Goal: Information Seeking & Learning: Check status

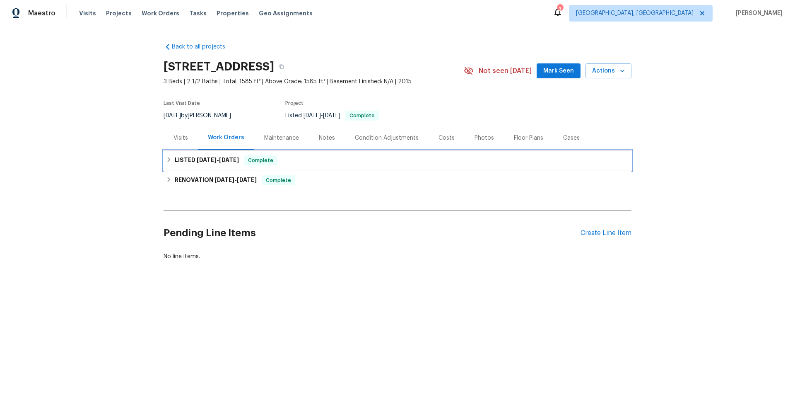
click at [183, 164] on h6 "LISTED [DATE] - [DATE]" at bounding box center [207, 160] width 64 height 10
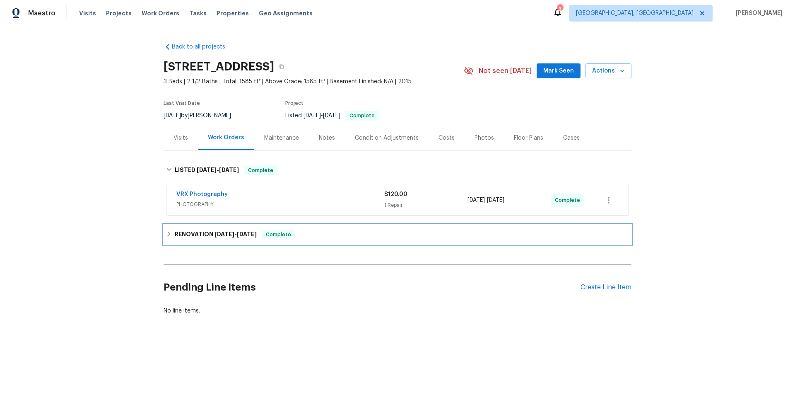
click at [188, 238] on h6 "RENOVATION [DATE] - [DATE]" at bounding box center [216, 234] width 82 height 10
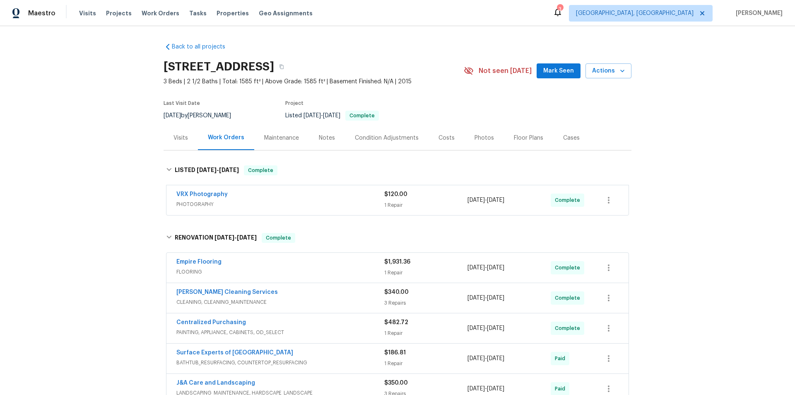
click at [118, 185] on div "Back to all projects [STREET_ADDRESS] 3 Beds | 2 1/2 Baths | Total: 1585 ft² | …" at bounding box center [397, 210] width 795 height 368
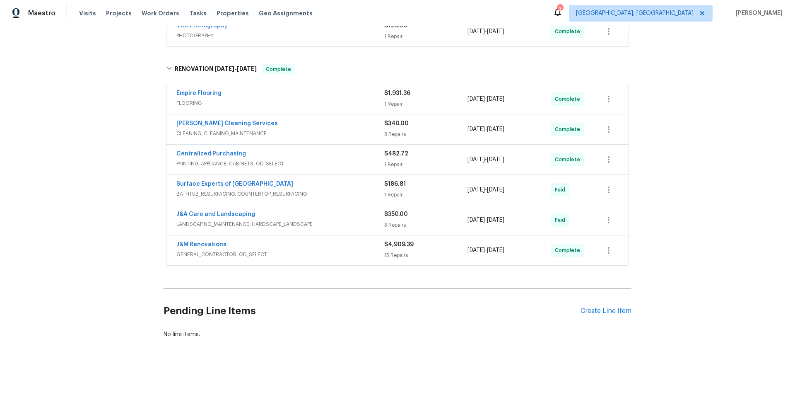
click at [62, 176] on div "Back to all projects [STREET_ADDRESS] 3 Beds | 2 1/2 Baths | Total: 1585 ft² | …" at bounding box center [397, 210] width 795 height 368
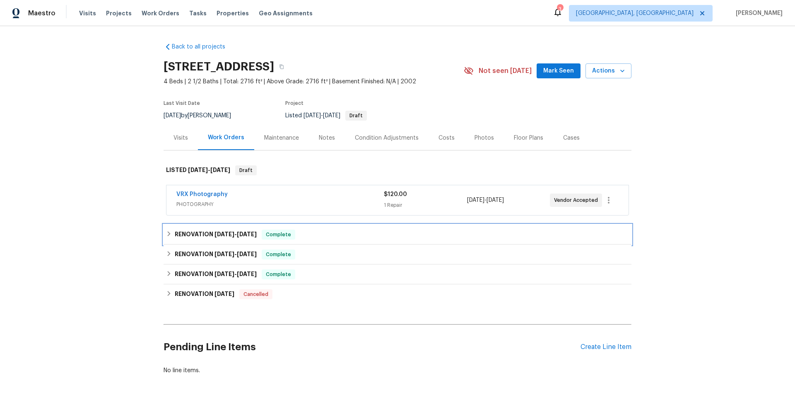
click at [195, 231] on h6 "RENOVATION 8/28/25 - 9/17/25" at bounding box center [216, 234] width 82 height 10
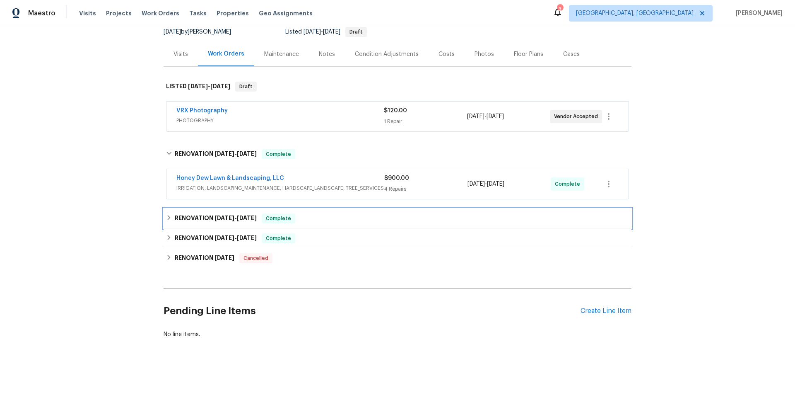
click at [184, 213] on h6 "RENOVATION 8/28/25 - 9/17/25" at bounding box center [216, 218] width 82 height 10
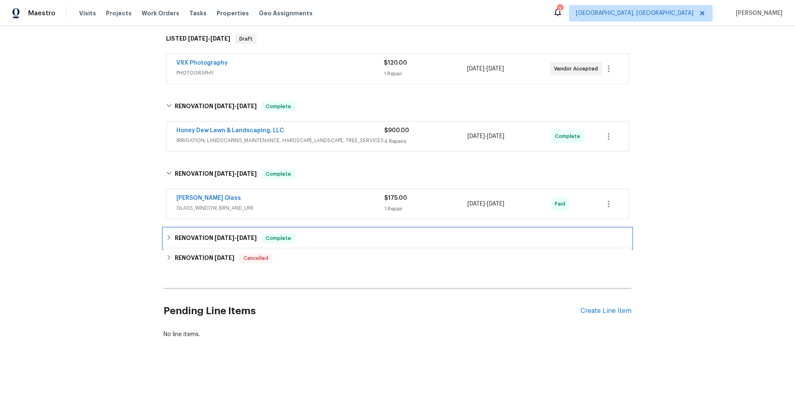
click at [188, 230] on div "RENOVATION 8/28/25 - 9/22/25 Complete" at bounding box center [398, 238] width 468 height 20
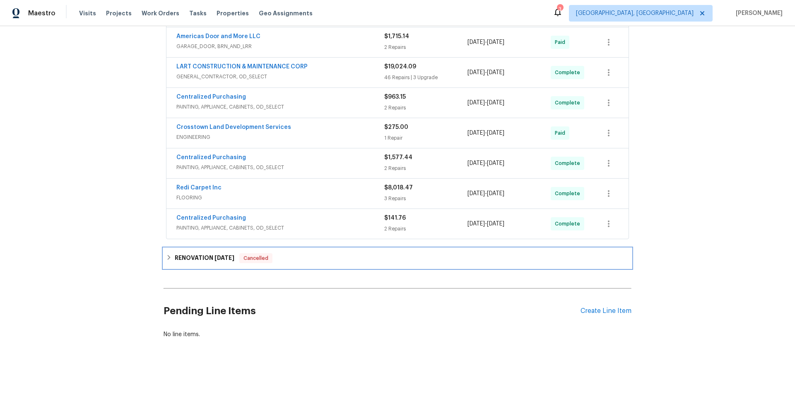
click at [200, 255] on h6 "RENOVATION 5/16/25" at bounding box center [205, 258] width 60 height 10
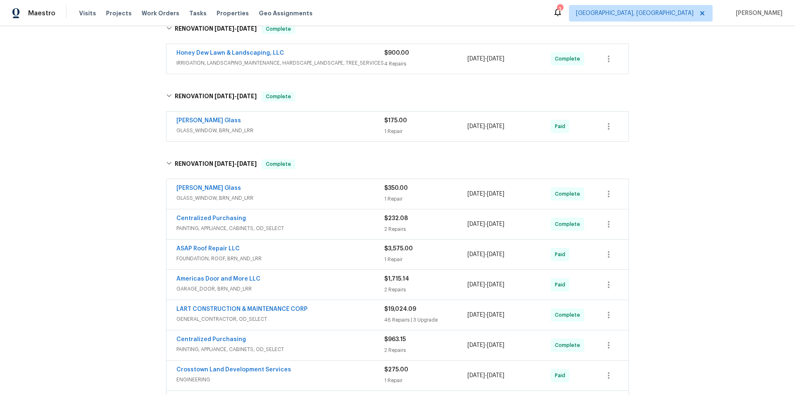
scroll to position [43, 0]
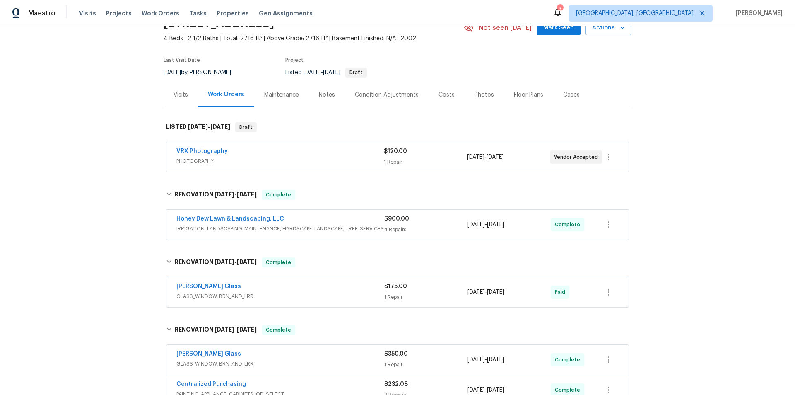
click at [105, 184] on div "Back to all projects 2222 Princess Snow Cir, Katy, TX 77493 4 Beds | 2 1/2 Bath…" at bounding box center [397, 210] width 795 height 368
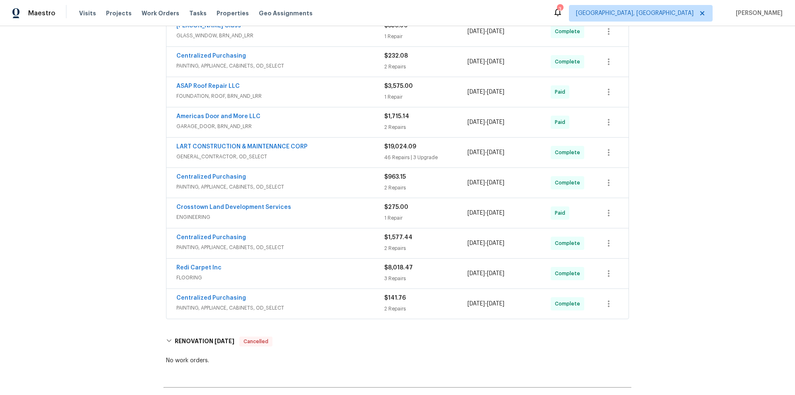
scroll to position [55, 0]
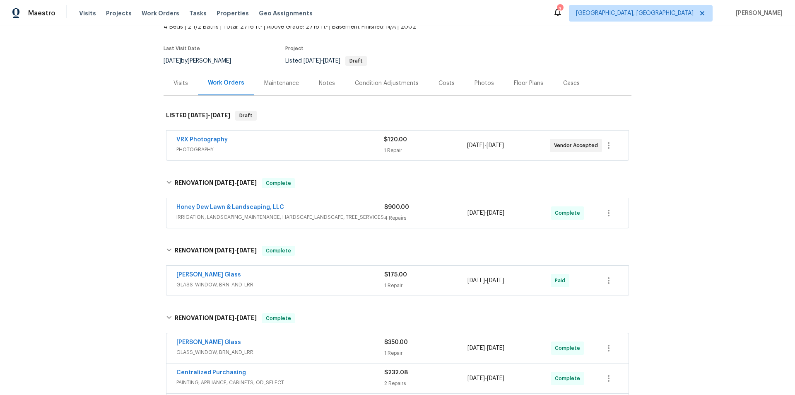
click at [90, 214] on div "Back to all projects 2222 Princess Snow Cir, Katy, TX 77493 4 Beds | 2 1/2 Bath…" at bounding box center [397, 210] width 795 height 368
drag, startPoint x: 90, startPoint y: 215, endPoint x: 83, endPoint y: 242, distance: 27.8
click at [83, 242] on div "Back to all projects 2222 Princess Snow Cir, Katy, TX 77493 4 Beds | 2 1/2 Bath…" at bounding box center [397, 210] width 795 height 368
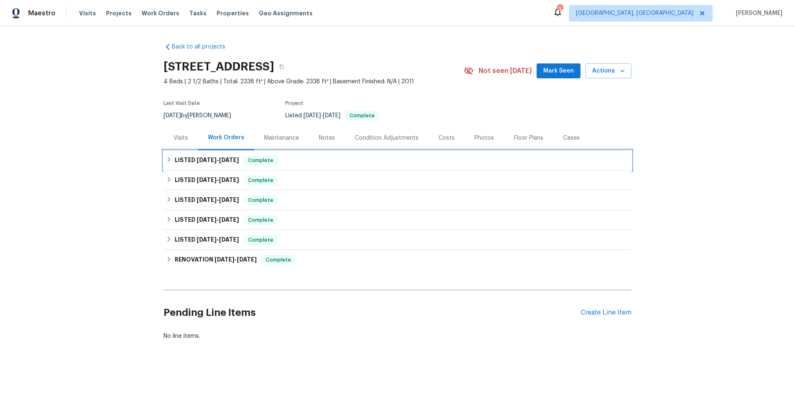
click at [178, 166] on div "LISTED 9/11/25 - 9/12/25 Complete" at bounding box center [398, 160] width 468 height 20
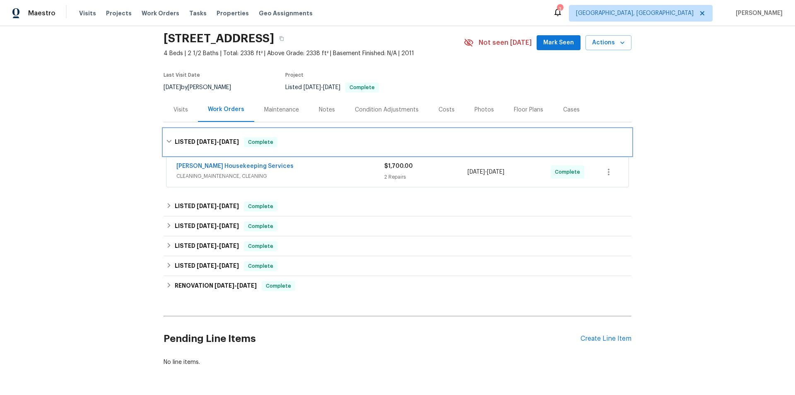
scroll to position [60, 0]
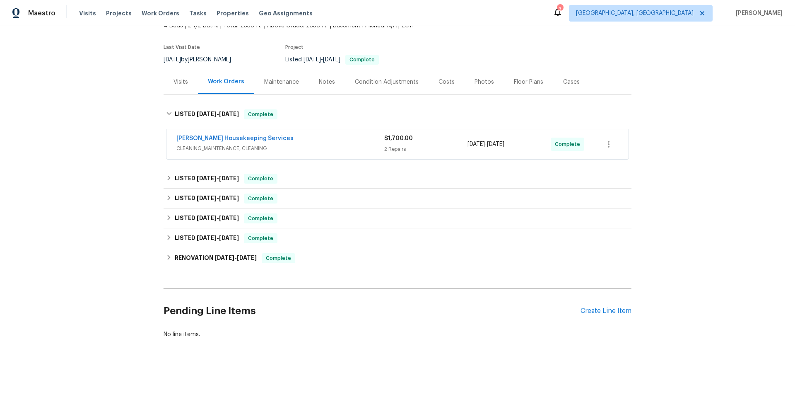
click at [188, 162] on div "Back to all projects 9909 Birch Tree Dr, Temple, TX 76502 4 Beds | 2 1/2 Baths …" at bounding box center [398, 162] width 468 height 365
click at [197, 176] on span "9/3/25" at bounding box center [207, 178] width 20 height 6
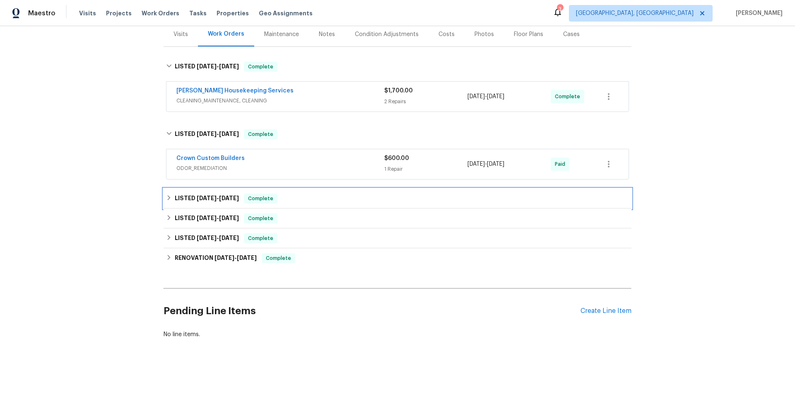
click at [175, 194] on h6 "LISTED 6/10/25 - 8/28/25" at bounding box center [207, 198] width 64 height 10
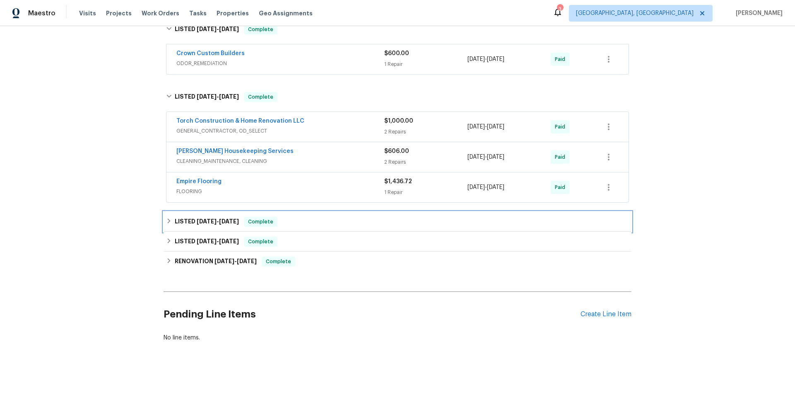
click at [177, 214] on div "LISTED 5/31/25 - 6/4/25 Complete" at bounding box center [398, 222] width 468 height 20
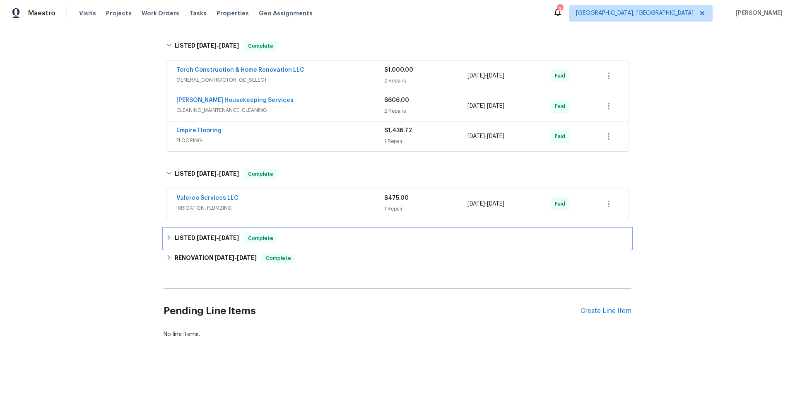
click at [168, 234] on icon at bounding box center [169, 237] width 6 height 6
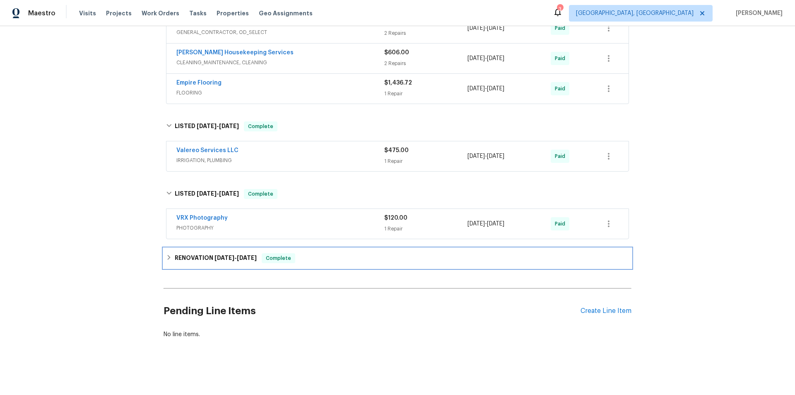
click at [170, 253] on div "RENOVATION 4/21/25 - 5/5/25 Complete" at bounding box center [397, 258] width 463 height 10
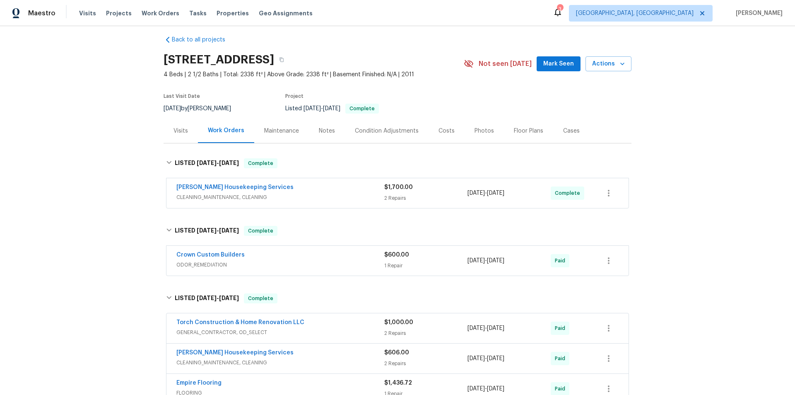
scroll to position [0, 0]
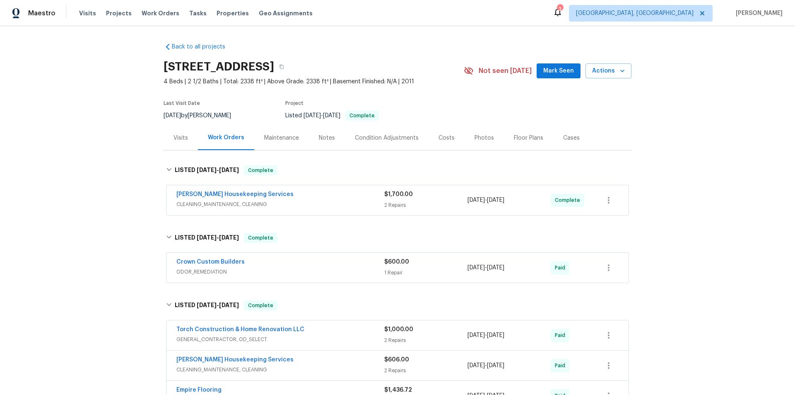
click at [119, 178] on div "Back to all projects 9909 Birch Tree Dr, Temple, TX 76502 4 Beds | 2 1/2 Baths …" at bounding box center [397, 210] width 795 height 368
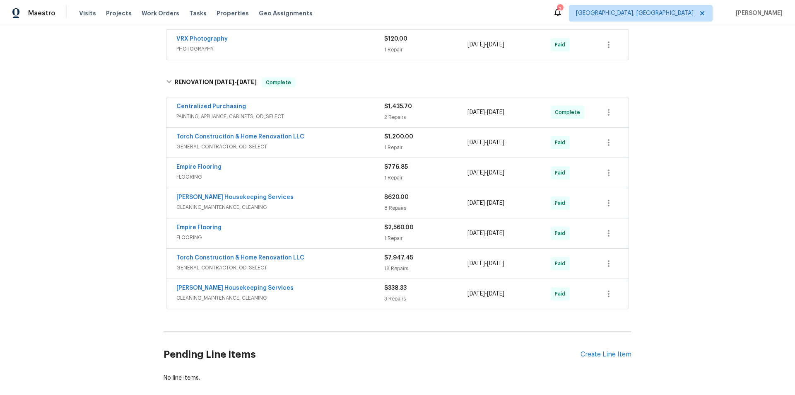
click at [89, 167] on div "Back to all projects 9909 Birch Tree Dr, Temple, TX 76502 4 Beds | 2 1/2 Baths …" at bounding box center [397, 210] width 795 height 368
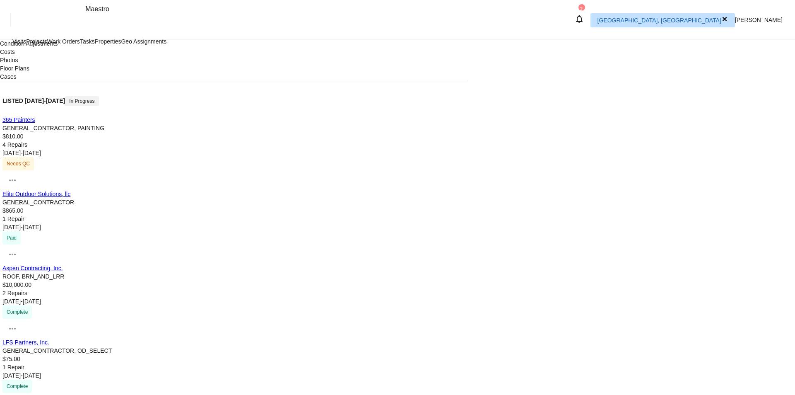
drag, startPoint x: 171, startPoint y: 195, endPoint x: 171, endPoint y: 200, distance: 5.0
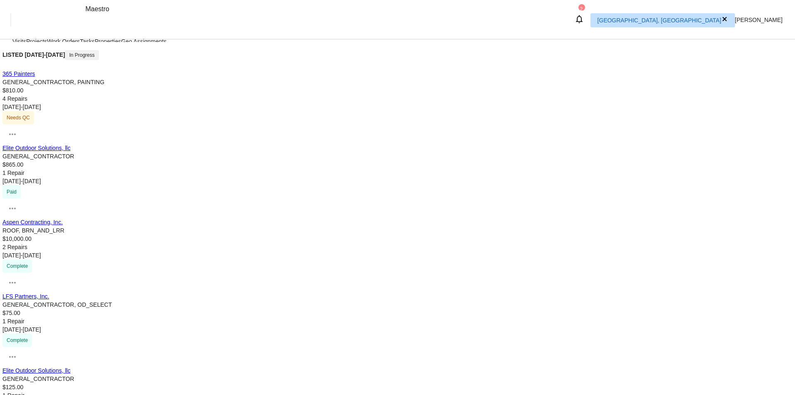
drag, startPoint x: 180, startPoint y: 213, endPoint x: 180, endPoint y: 241, distance: 27.7
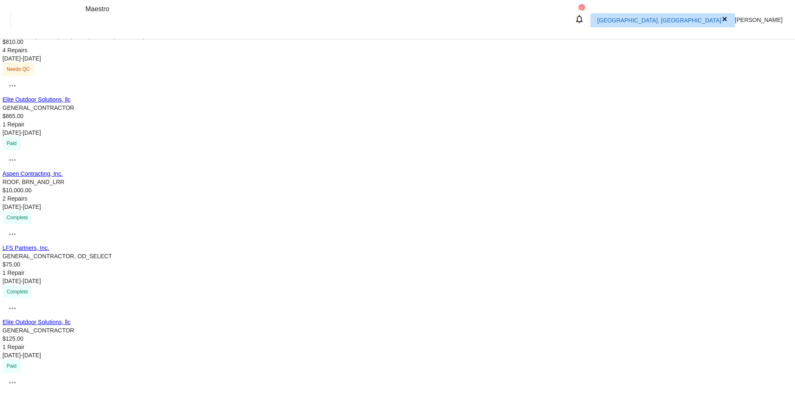
drag, startPoint x: 180, startPoint y: 236, endPoint x: 181, endPoint y: 251, distance: 14.5
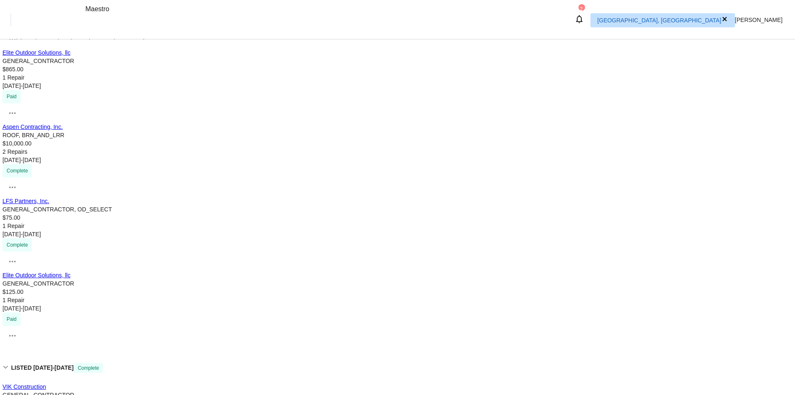
drag, startPoint x: 185, startPoint y: 254, endPoint x: 130, endPoint y: 292, distance: 66.3
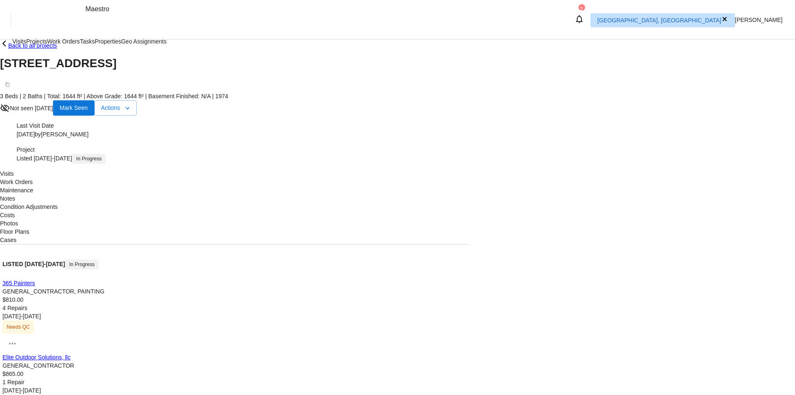
click at [92, 166] on div "Back to all projects [STREET_ADDRESS] 3 Beds | 2 Baths | Total: 1644 ft² | Abov…" at bounding box center [397, 216] width 795 height 355
